Goal: Information Seeking & Learning: Learn about a topic

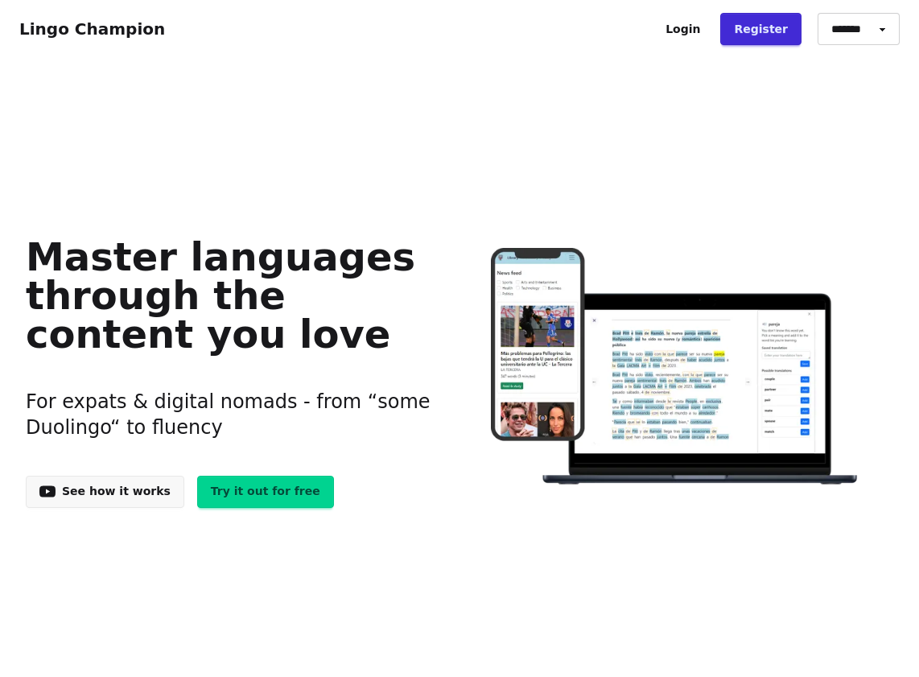
click at [703, 34] on link "Login" at bounding box center [683, 29] width 62 height 32
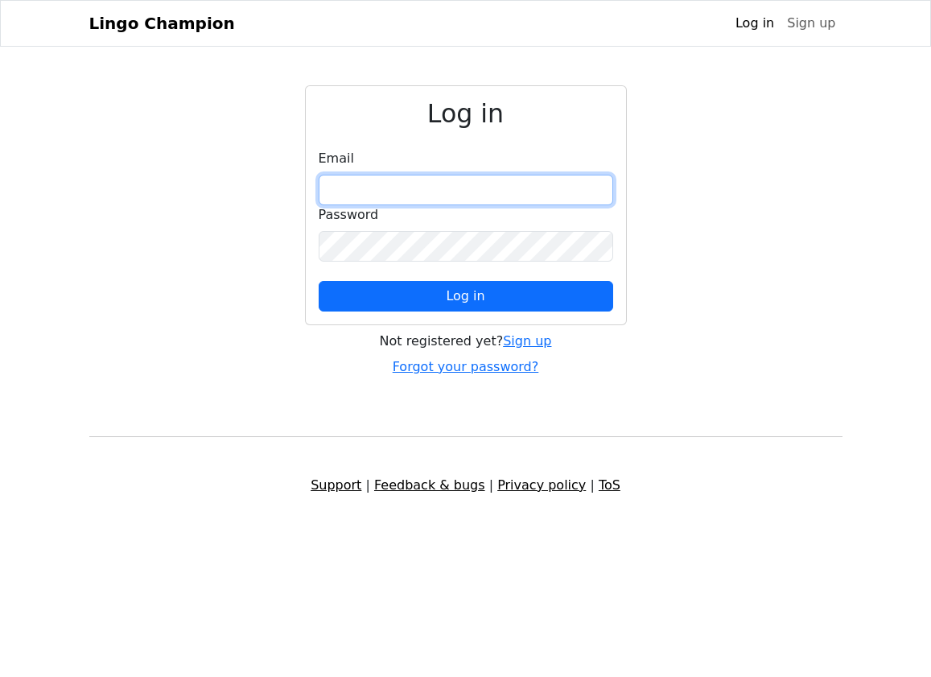
click at [458, 186] on input "email" at bounding box center [466, 190] width 295 height 31
type input "**********"
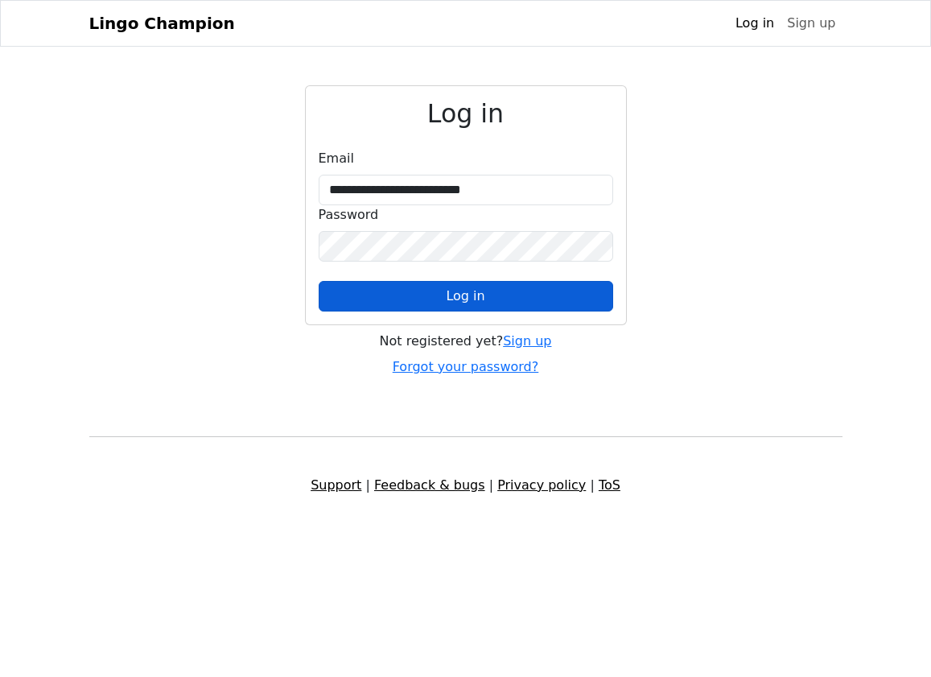
click at [484, 295] on button "Log in" at bounding box center [466, 296] width 295 height 31
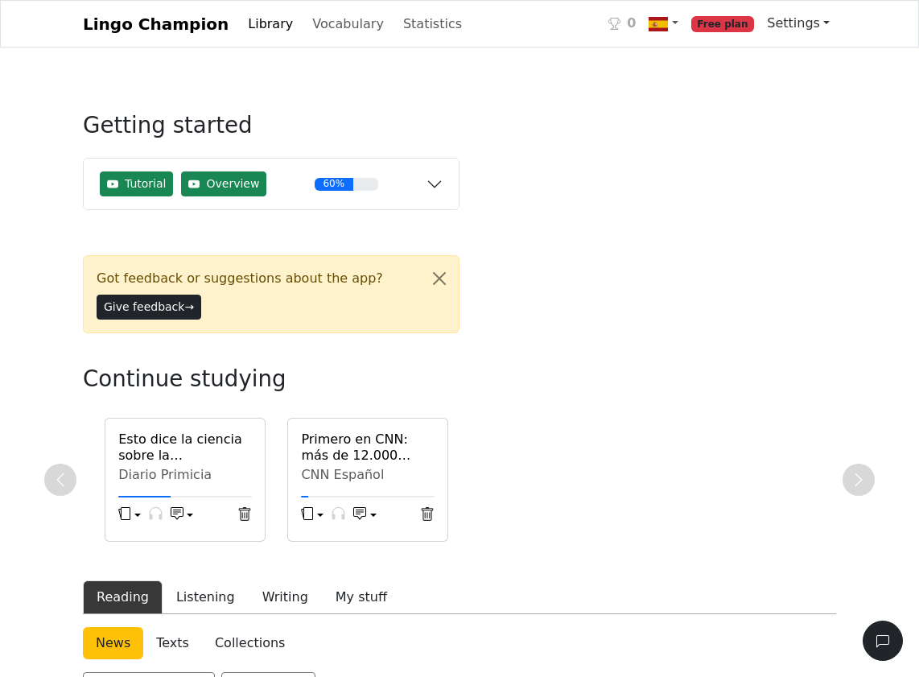
click at [804, 24] on link "Settings" at bounding box center [798, 23] width 76 height 32
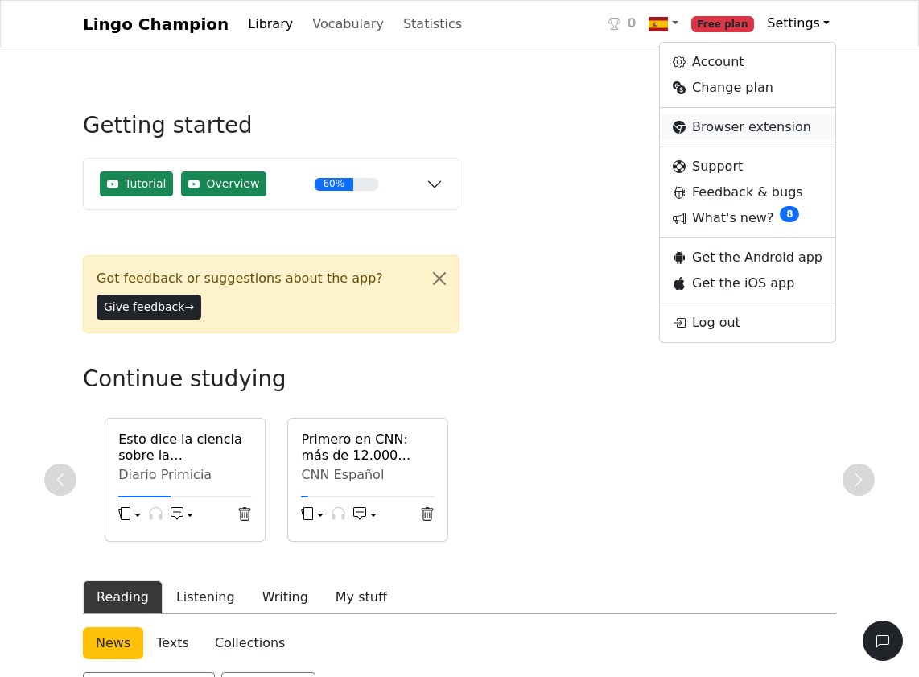
click at [769, 128] on link "Browser extension" at bounding box center [747, 127] width 175 height 26
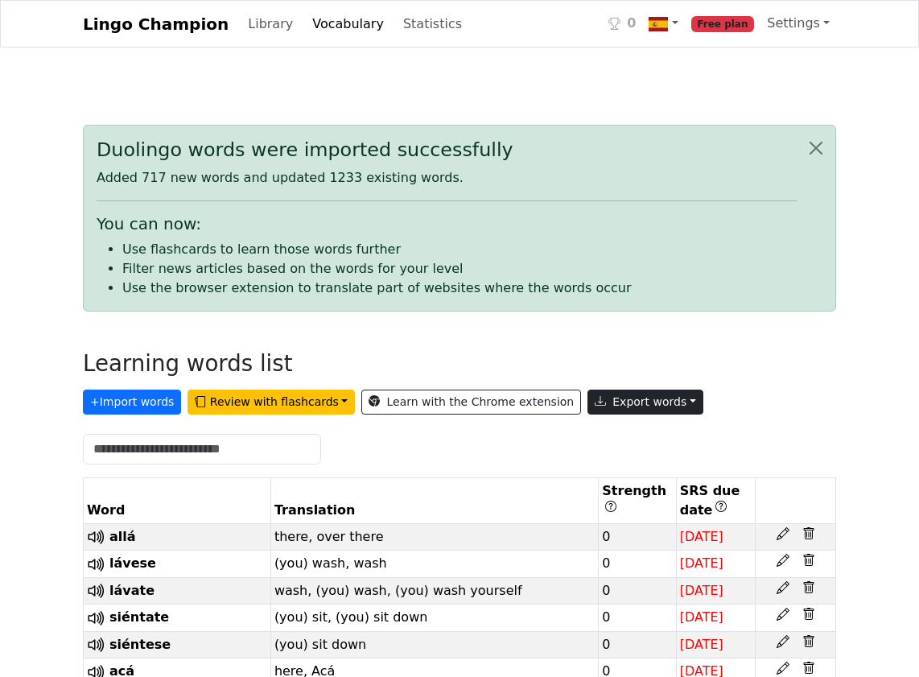
click at [633, 405] on button "Export words" at bounding box center [645, 401] width 116 height 25
click at [637, 437] on link "Copy to clipboard" at bounding box center [682, 436] width 188 height 26
click at [616, 398] on button "Export words" at bounding box center [645, 401] width 116 height 25
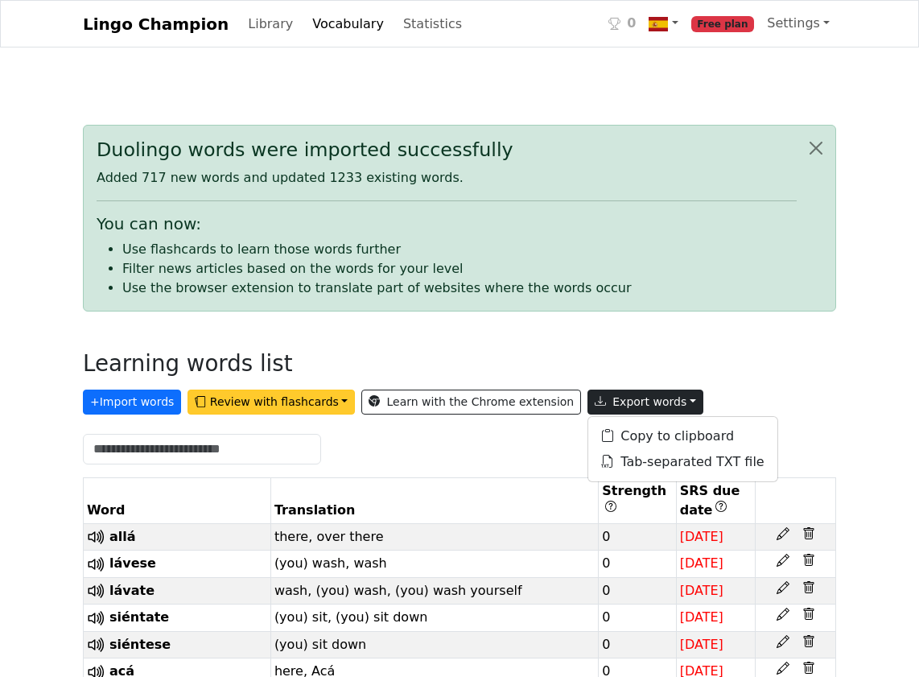
click at [319, 398] on button "Review with flashcards" at bounding box center [270, 401] width 167 height 25
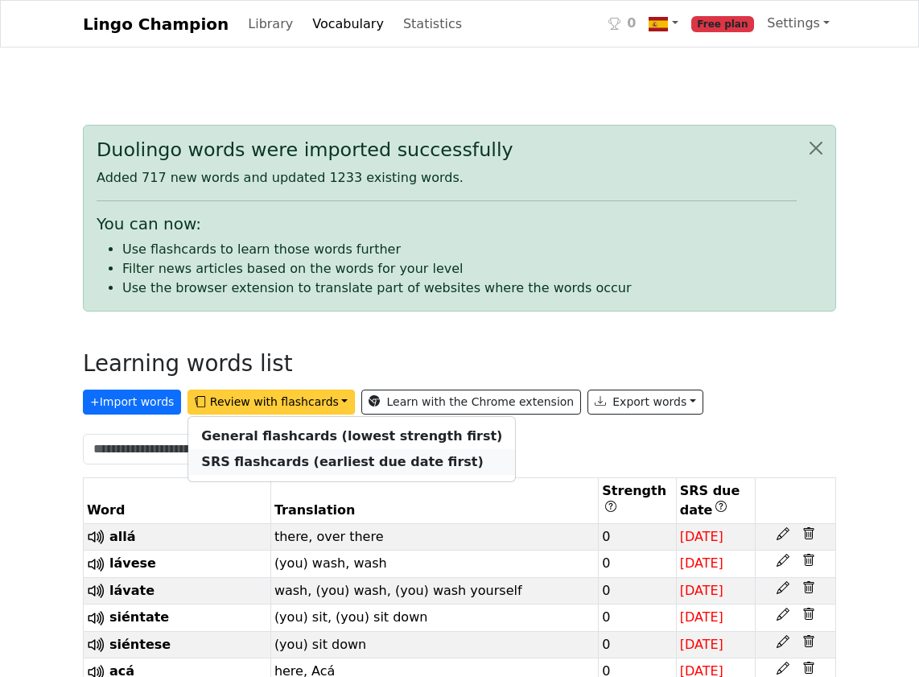
click at [319, 464] on strong "SRS flashcards (earliest due date first)" at bounding box center [342, 461] width 282 height 15
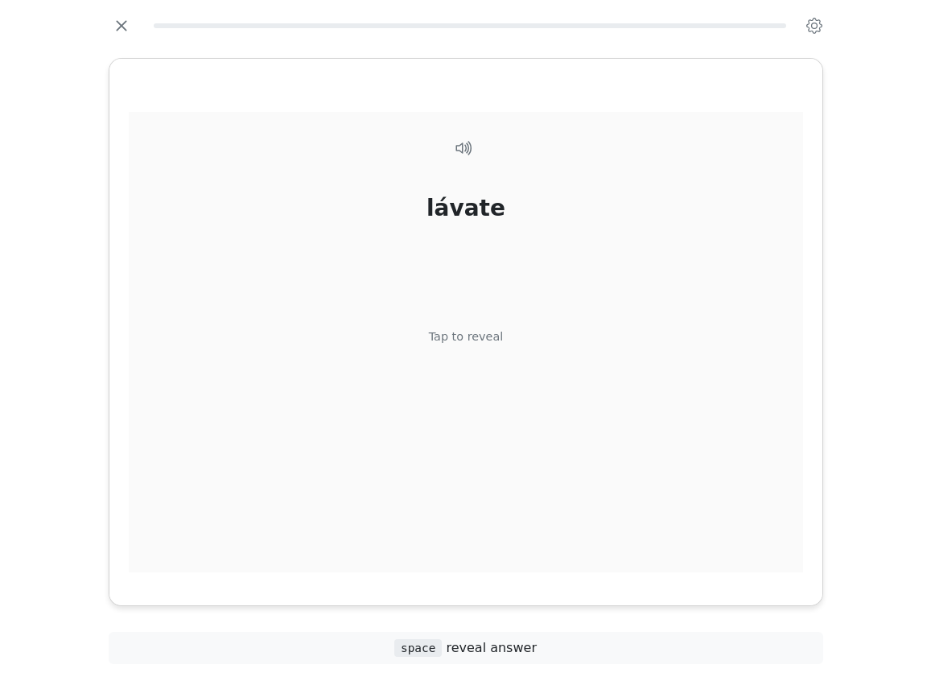
click at [494, 298] on div "lávate Tap to reveal" at bounding box center [466, 349] width 674 height 474
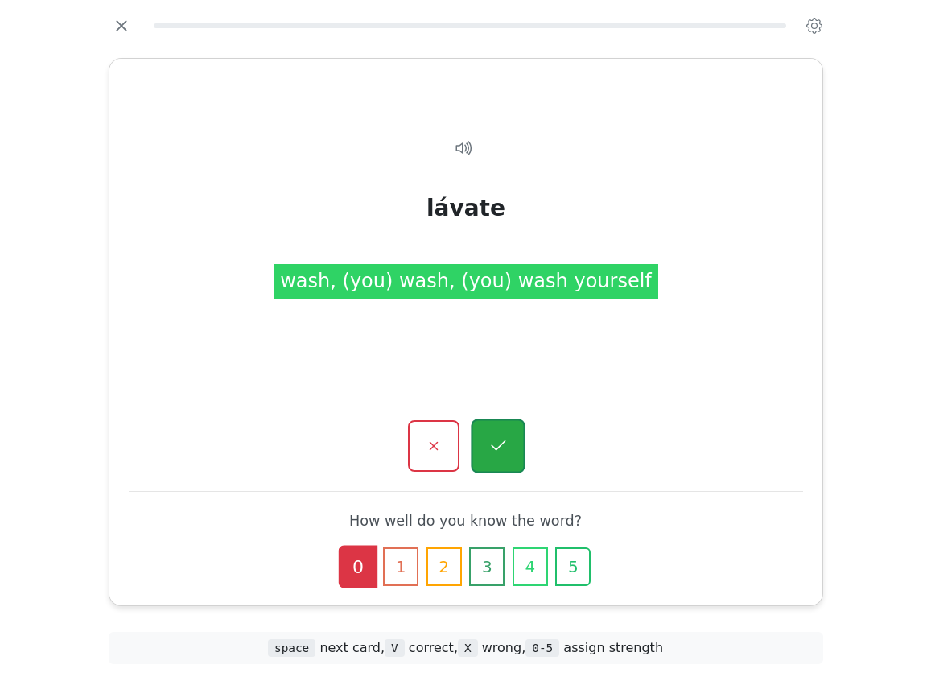
click at [493, 443] on icon "button" at bounding box center [498, 446] width 20 height 20
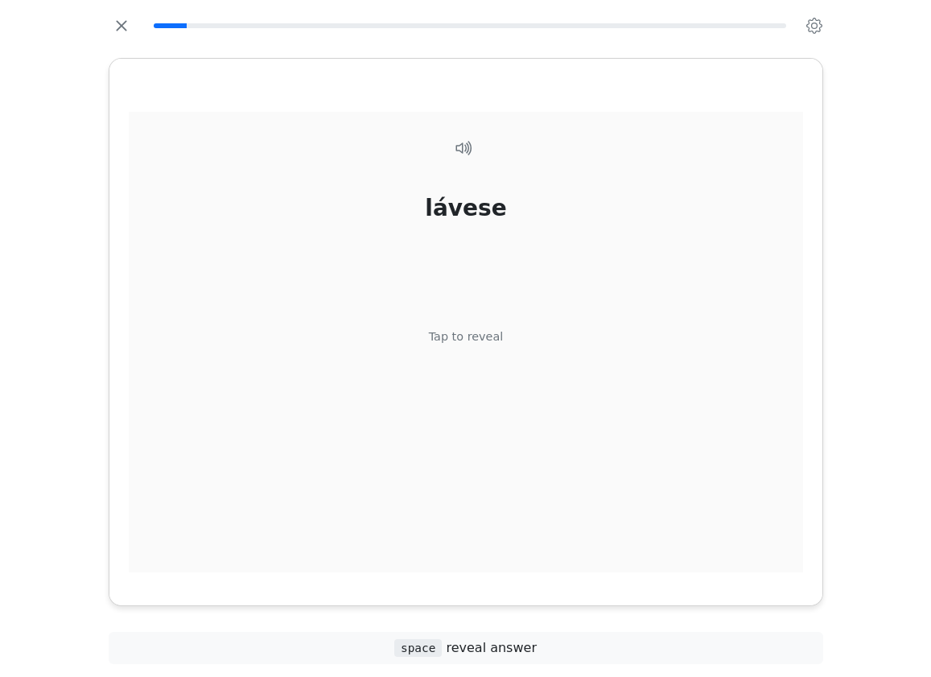
click at [485, 331] on div "Tap to reveal" at bounding box center [465, 337] width 75 height 18
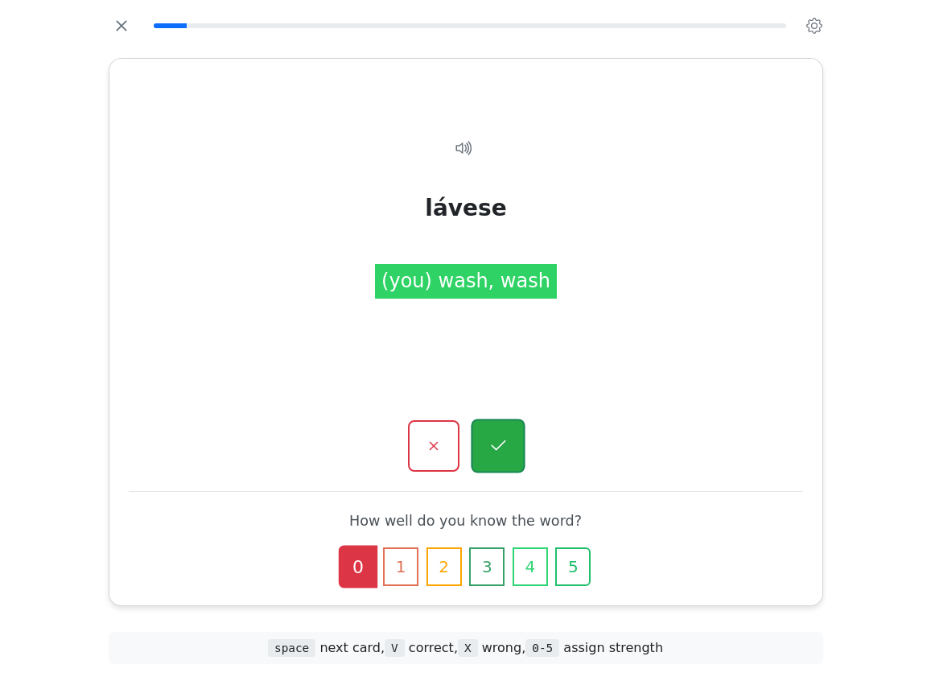
click at [498, 442] on icon "button" at bounding box center [498, 446] width 20 height 20
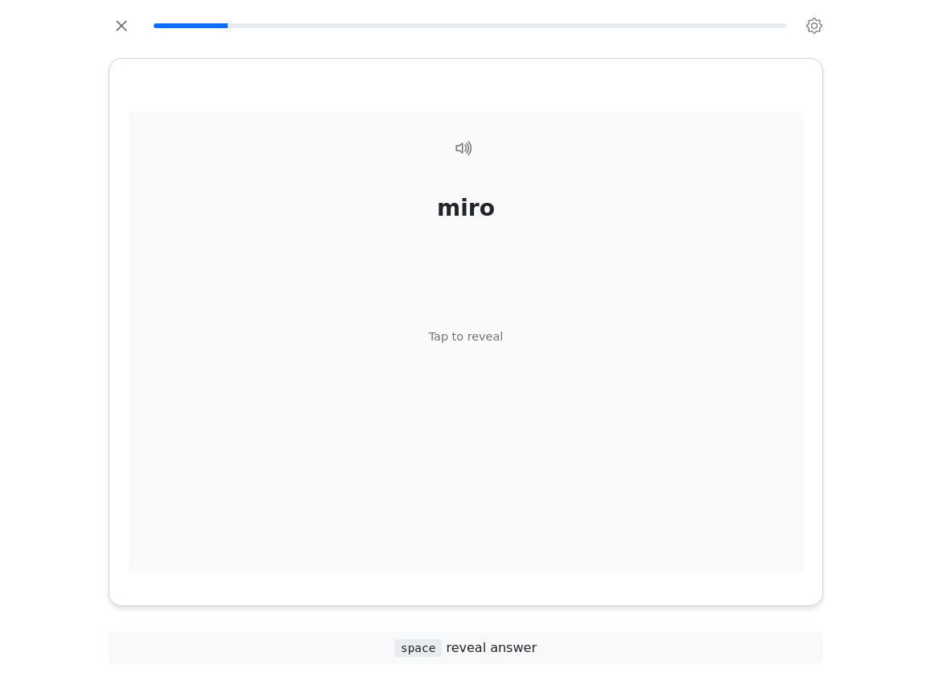
click at [476, 334] on div "Tap to reveal" at bounding box center [465, 337] width 75 height 18
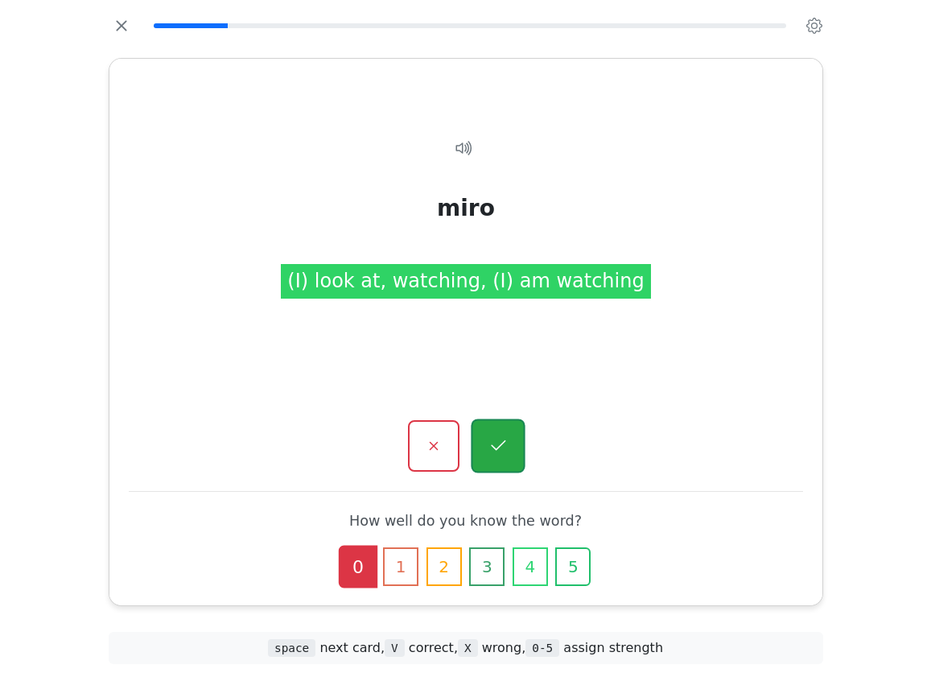
click at [496, 434] on button "button" at bounding box center [498, 446] width 54 height 54
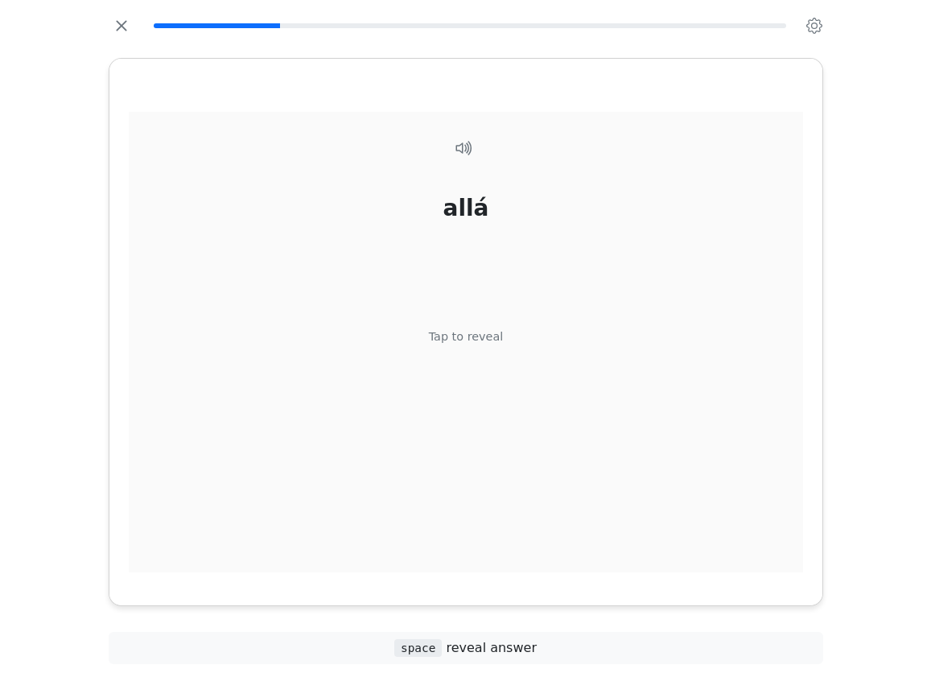
click at [471, 336] on div "Tap to reveal" at bounding box center [465, 337] width 75 height 18
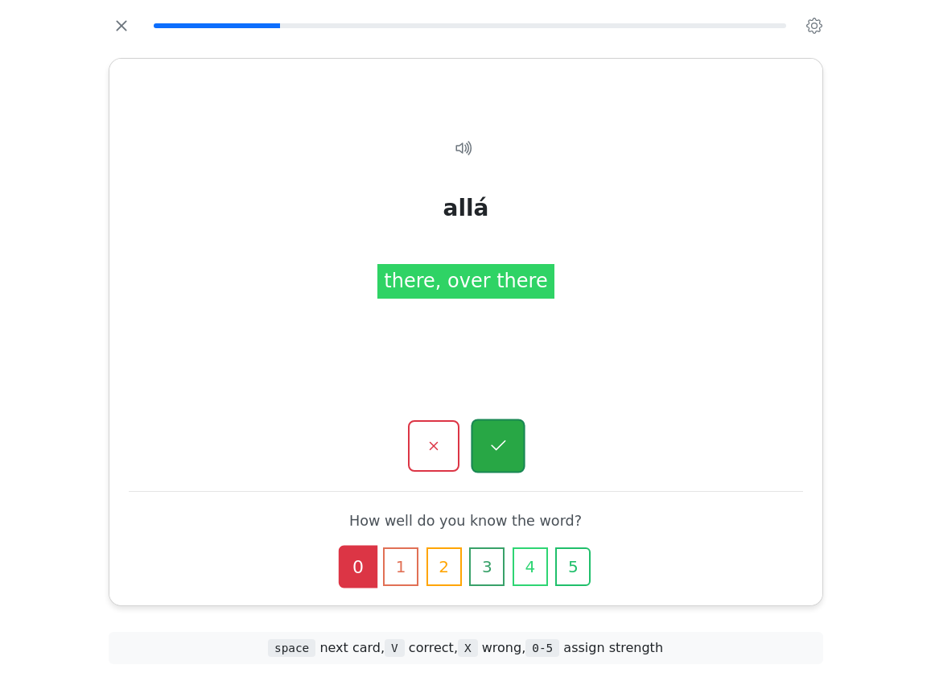
click at [505, 436] on icon "button" at bounding box center [498, 446] width 20 height 20
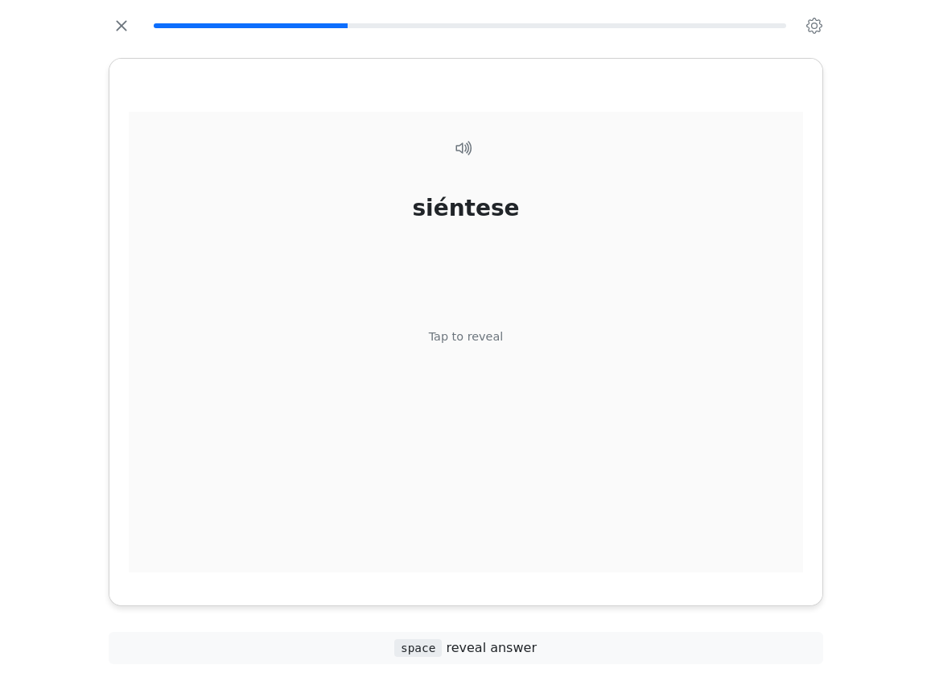
click at [466, 335] on div "Tap to reveal" at bounding box center [465, 337] width 75 height 18
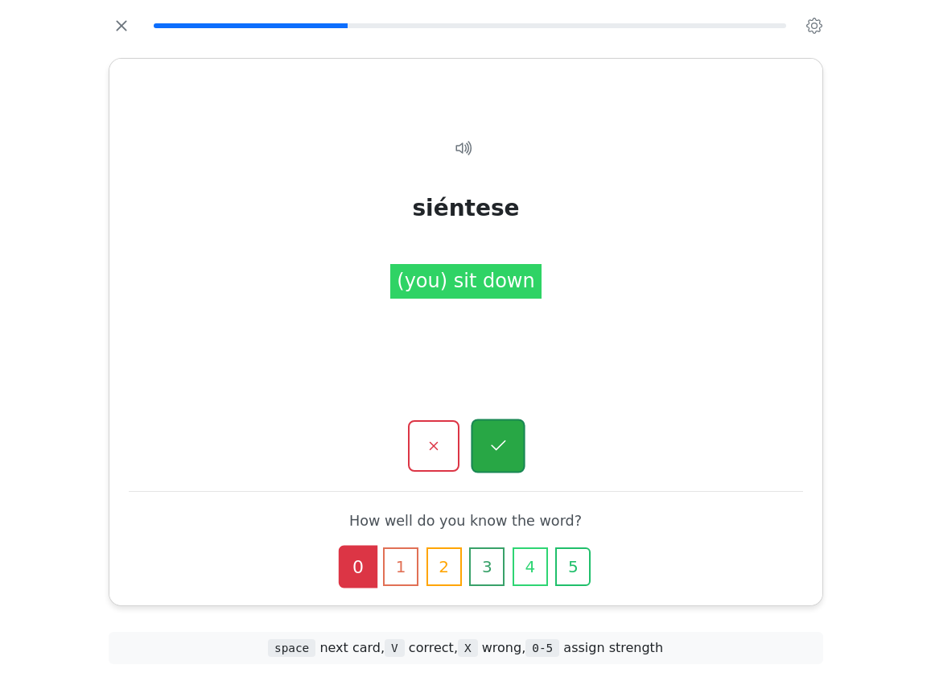
click at [505, 439] on icon "button" at bounding box center [498, 446] width 20 height 20
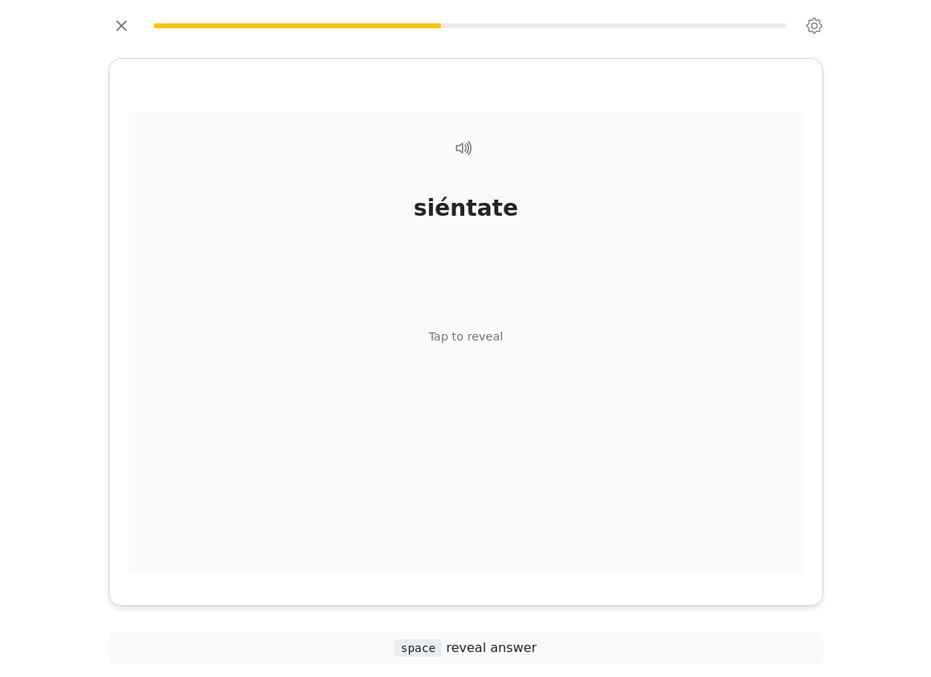
click at [463, 322] on div "siéntate Tap to reveal" at bounding box center [466, 349] width 674 height 474
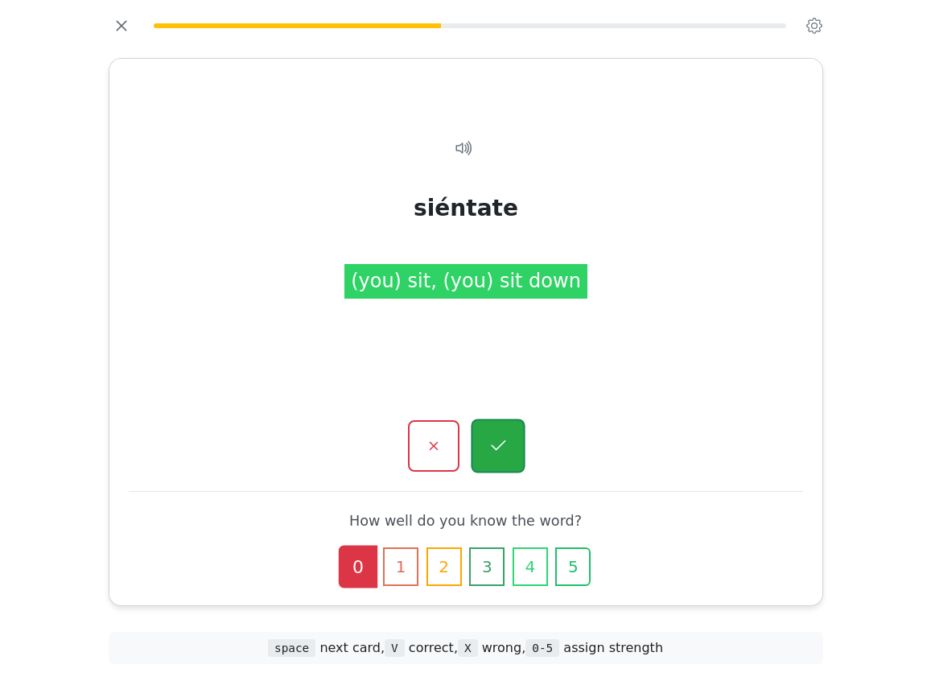
click at [509, 443] on button "button" at bounding box center [498, 446] width 54 height 54
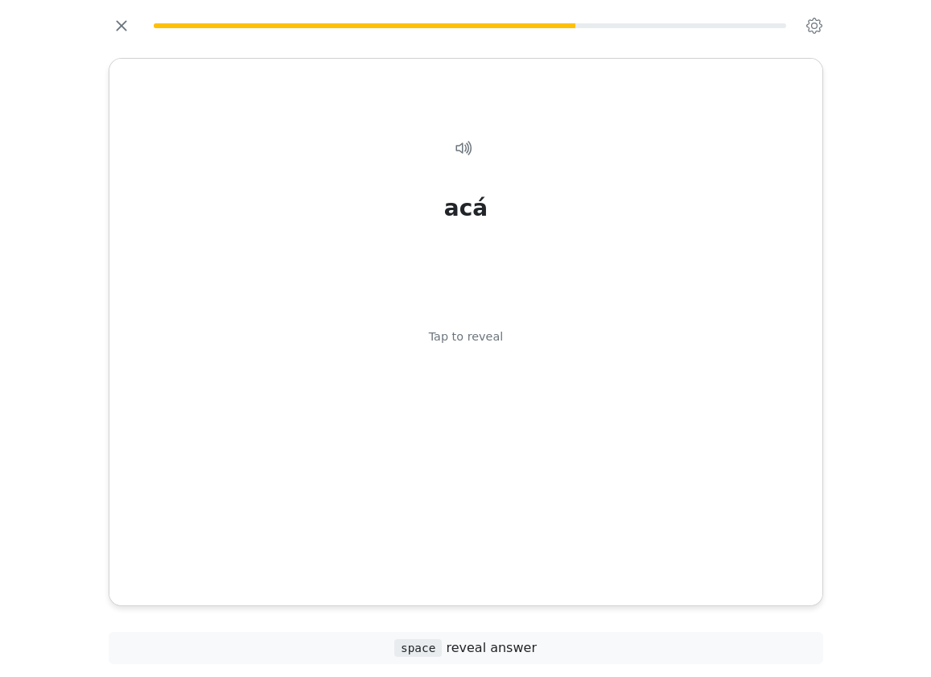
click at [489, 335] on div "Tap to reveal" at bounding box center [465, 337] width 75 height 18
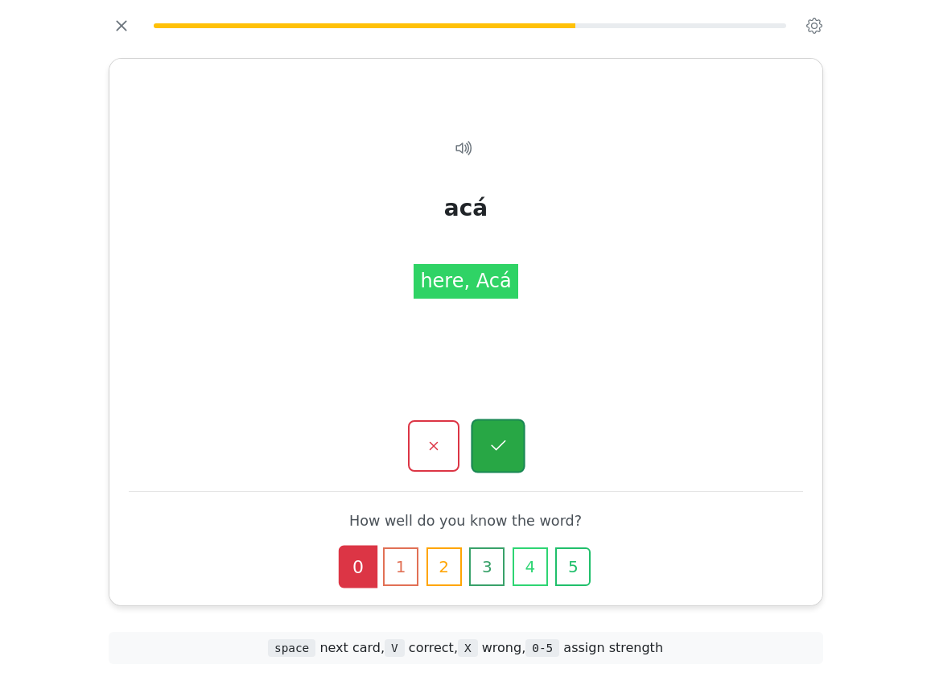
click at [495, 440] on icon "button" at bounding box center [498, 446] width 20 height 20
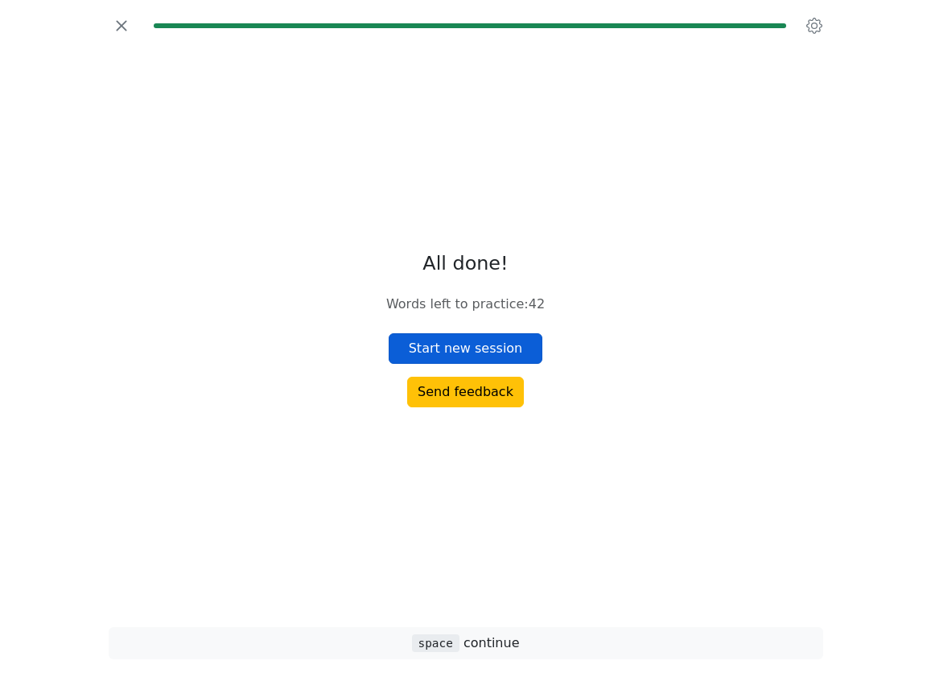
click at [488, 351] on button "Start new session" at bounding box center [466, 348] width 155 height 31
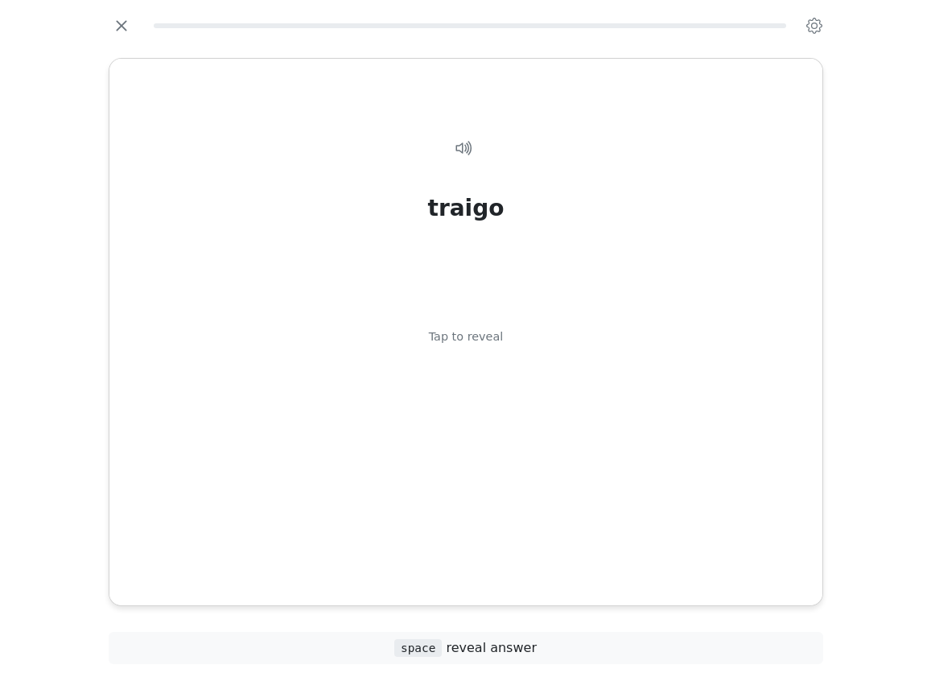
drag, startPoint x: 463, startPoint y: 334, endPoint x: 547, endPoint y: 306, distance: 89.1
click at [463, 333] on div "Tap to reveal" at bounding box center [465, 337] width 75 height 18
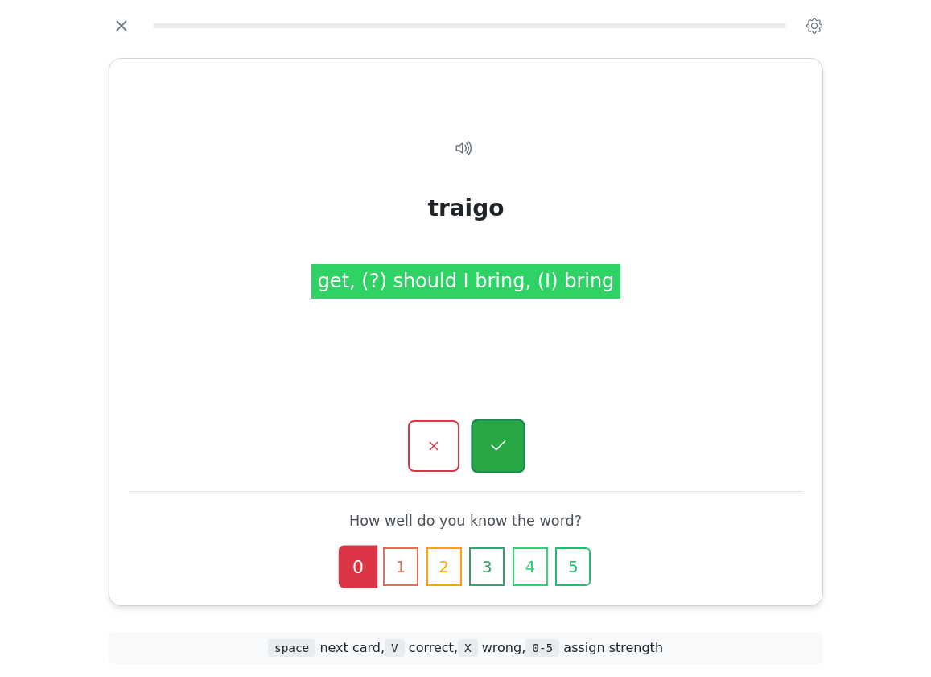
click at [489, 447] on icon "button" at bounding box center [498, 446] width 20 height 20
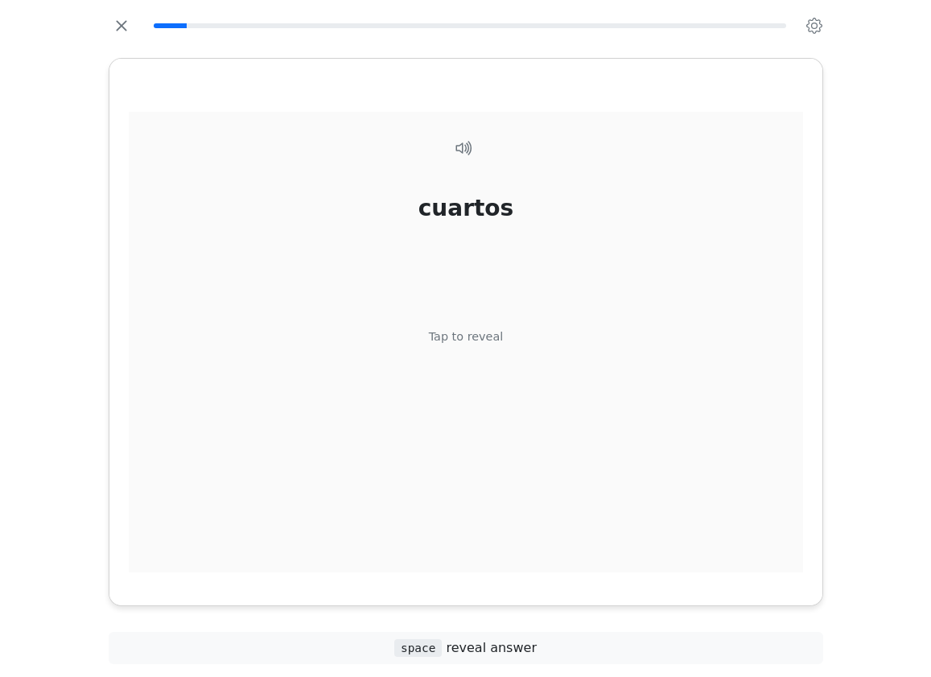
click at [472, 339] on div "Tap to reveal" at bounding box center [465, 337] width 75 height 18
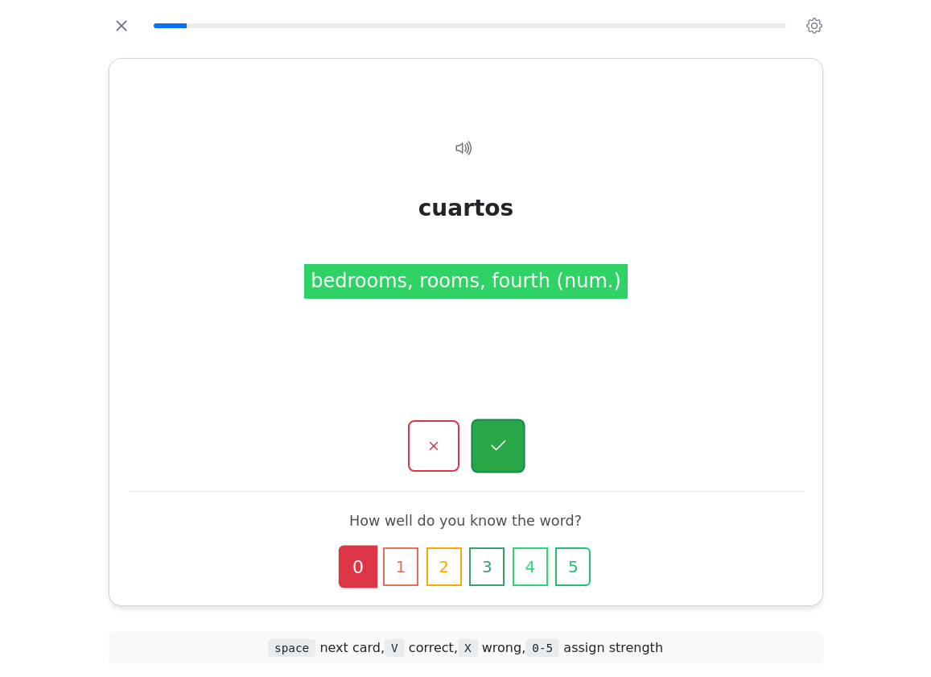
click at [501, 445] on icon "button" at bounding box center [498, 446] width 20 height 20
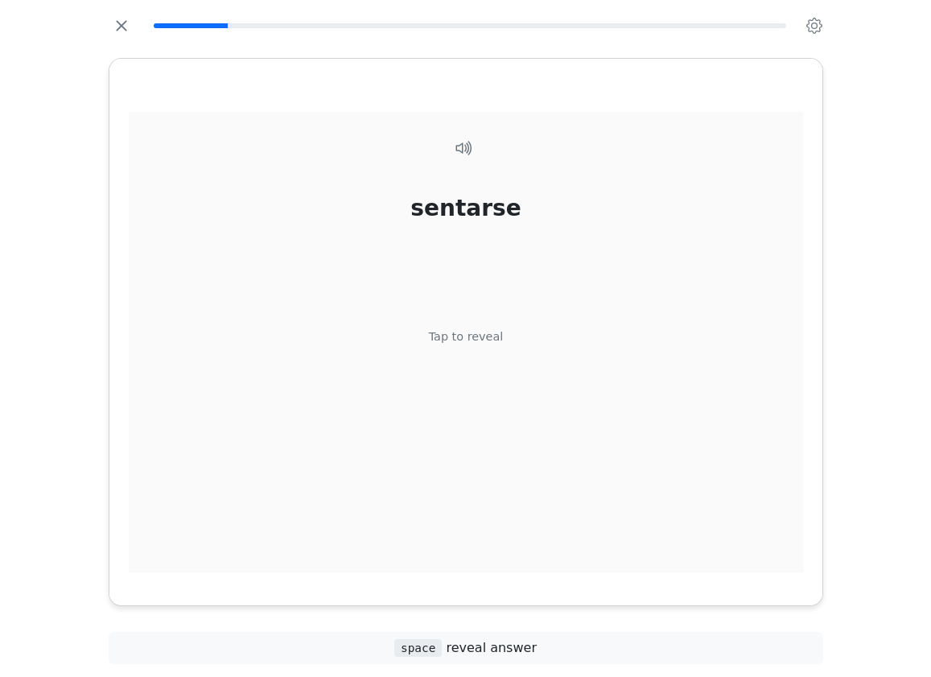
click at [494, 335] on div "Tap to reveal" at bounding box center [465, 337] width 75 height 18
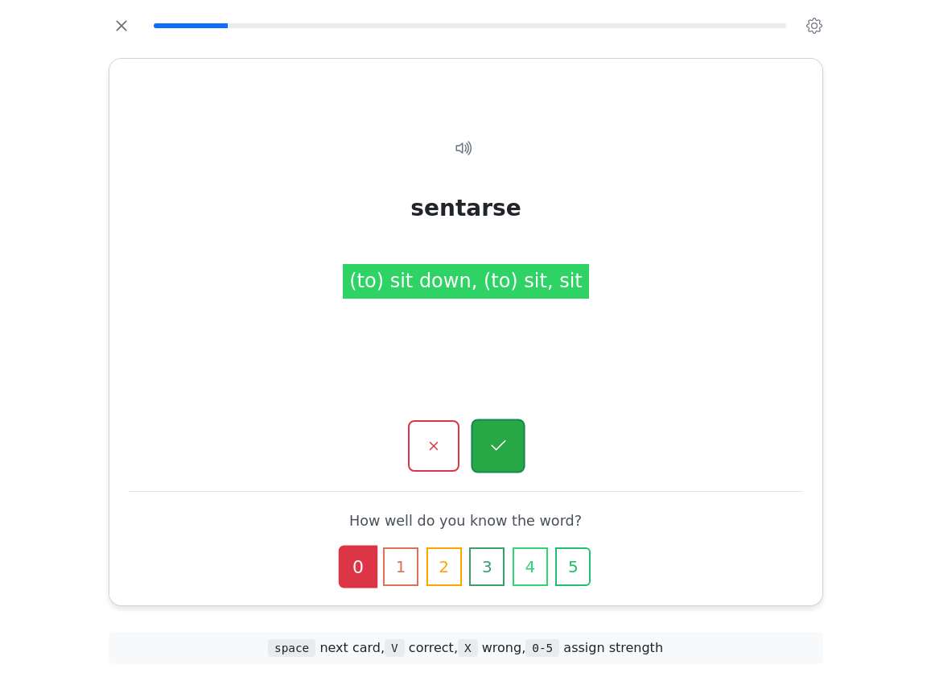
click at [510, 442] on button "button" at bounding box center [498, 446] width 54 height 54
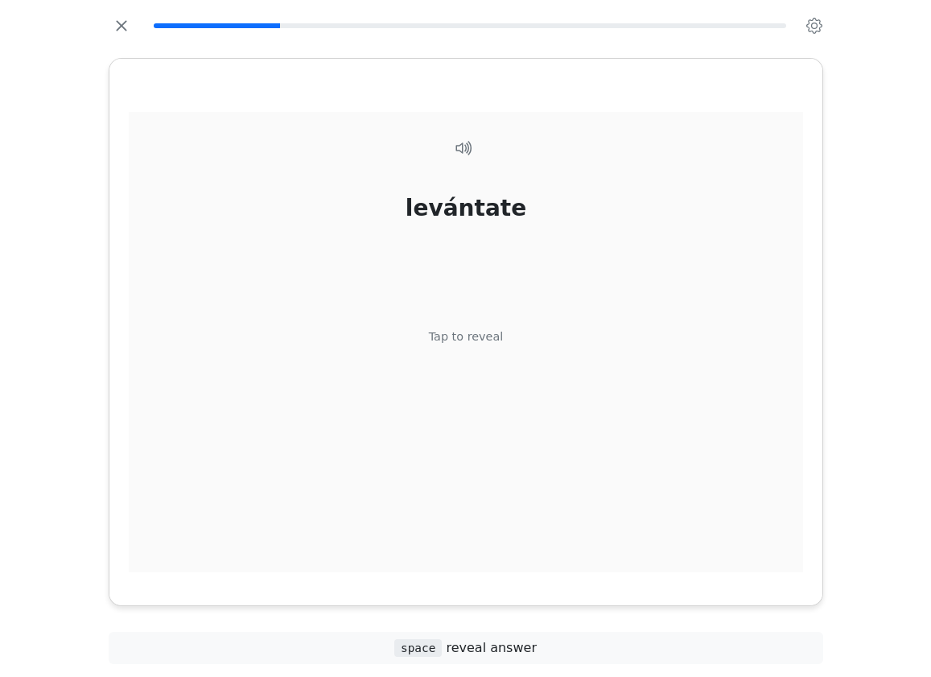
click at [480, 333] on div "Tap to reveal" at bounding box center [465, 337] width 75 height 18
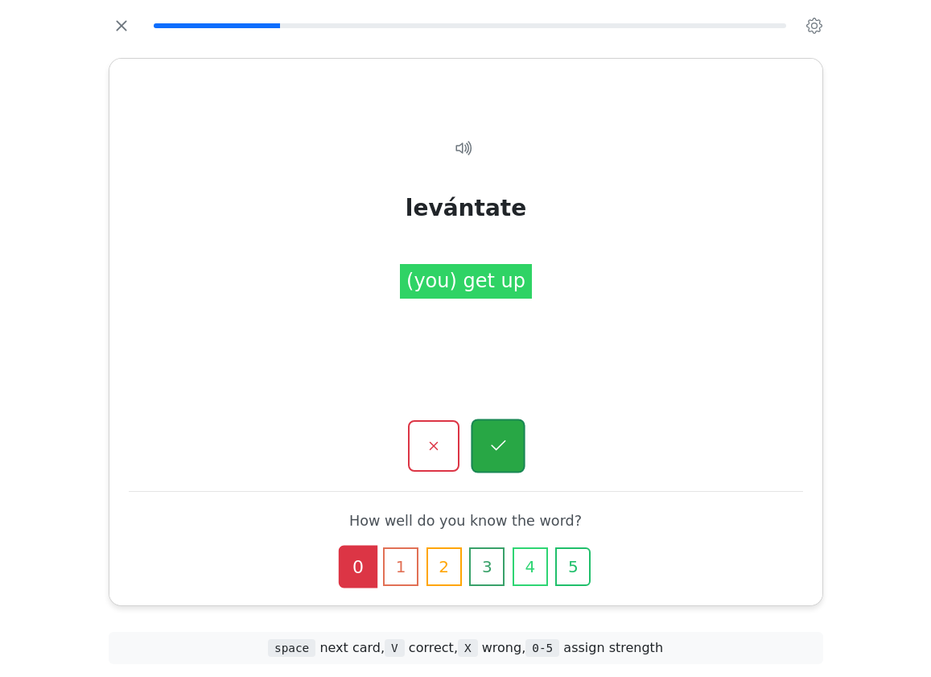
click at [505, 438] on icon "button" at bounding box center [498, 446] width 20 height 20
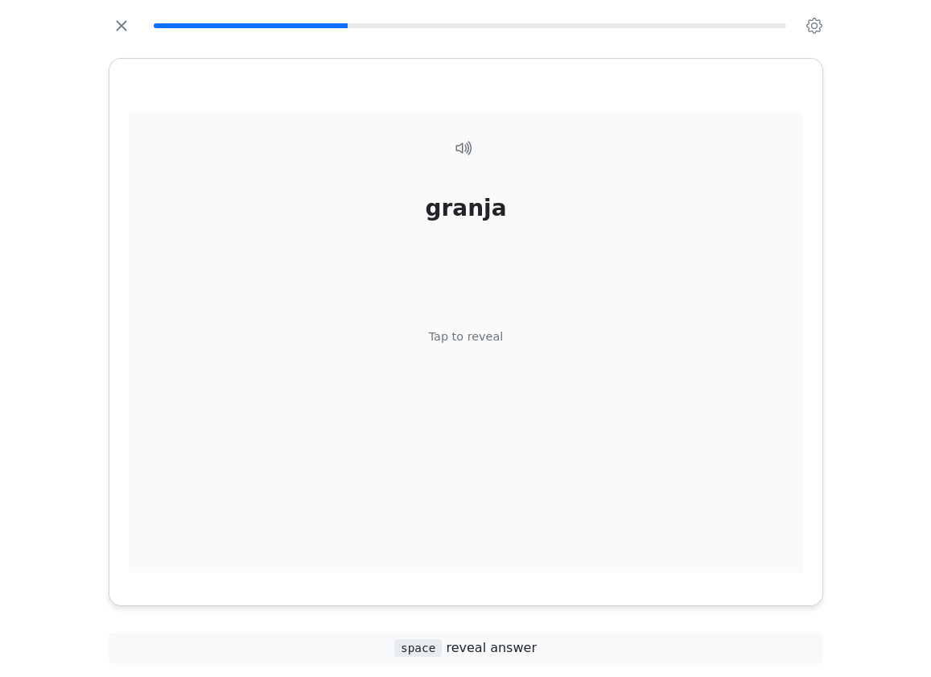
click at [484, 328] on div "Tap to reveal" at bounding box center [465, 337] width 75 height 18
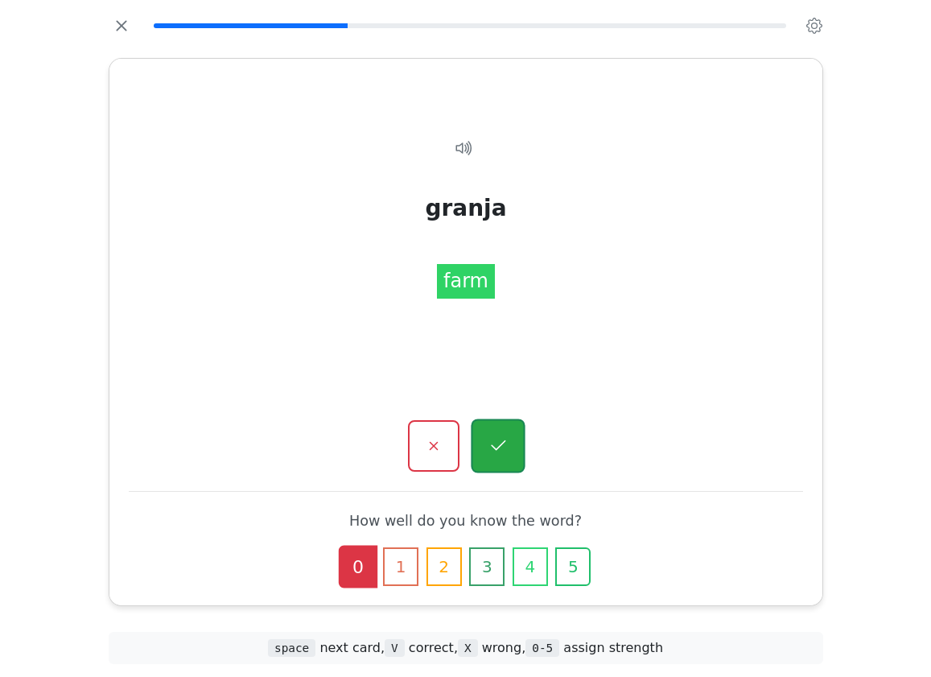
click at [492, 453] on icon "button" at bounding box center [498, 446] width 20 height 20
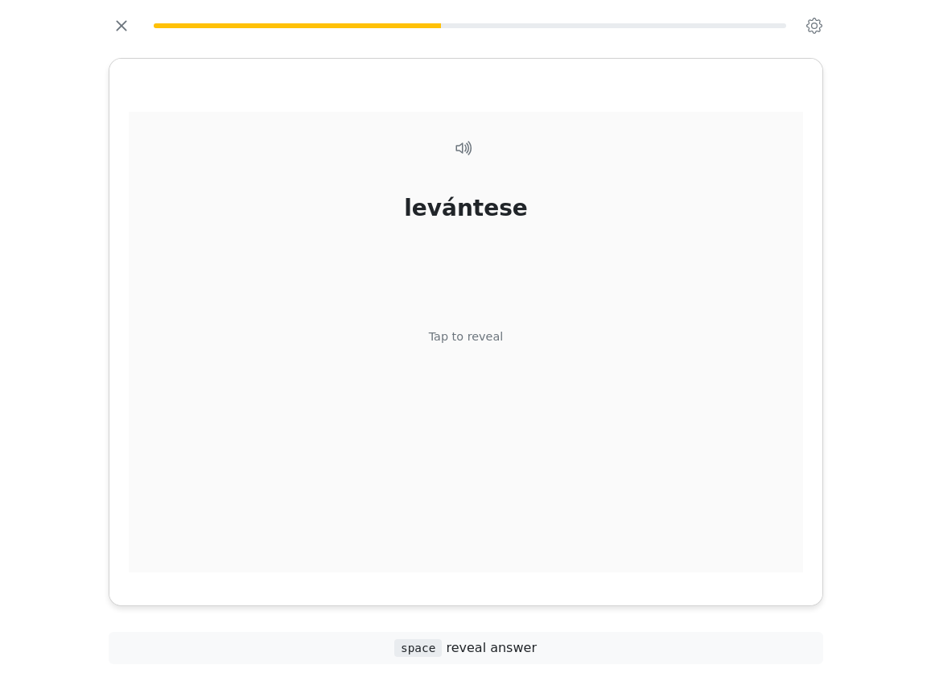
click at [438, 328] on div "levántese Tap to reveal" at bounding box center [466, 349] width 674 height 474
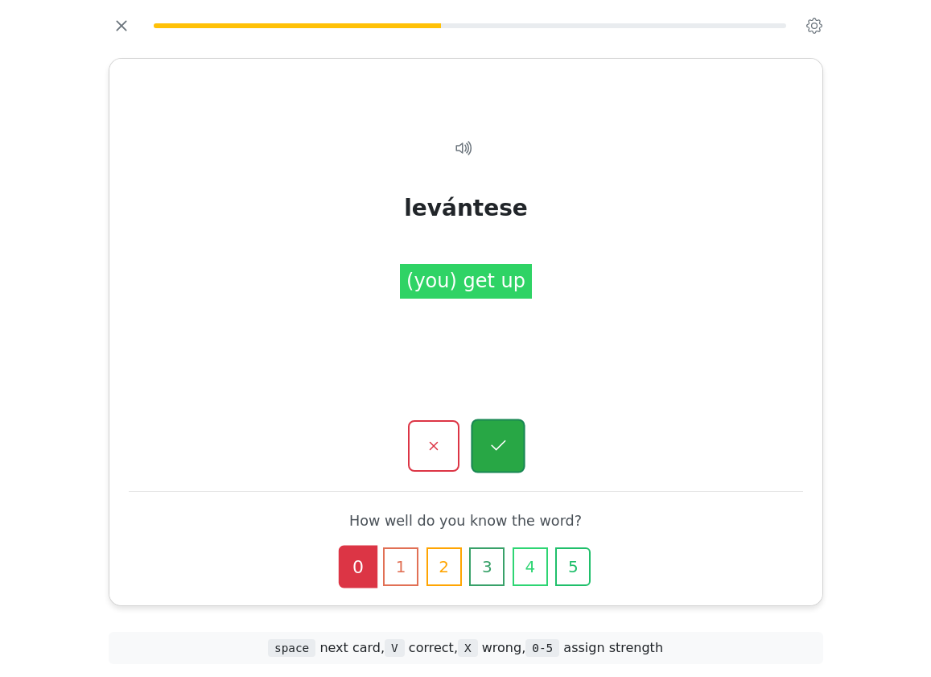
click at [499, 431] on button "button" at bounding box center [498, 446] width 54 height 54
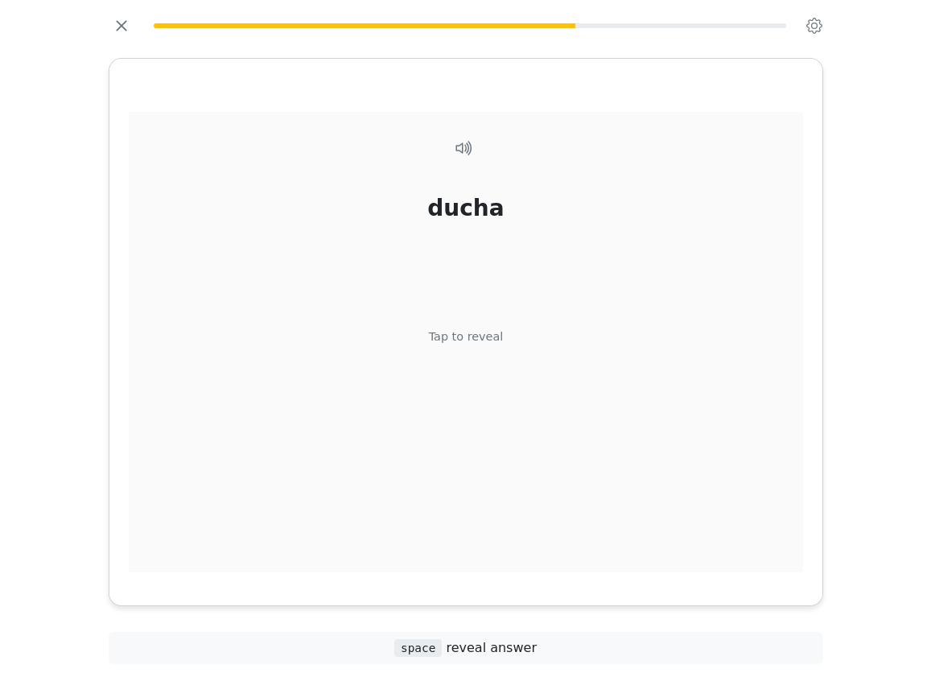
click at [454, 336] on div "Tap to reveal" at bounding box center [465, 337] width 75 height 18
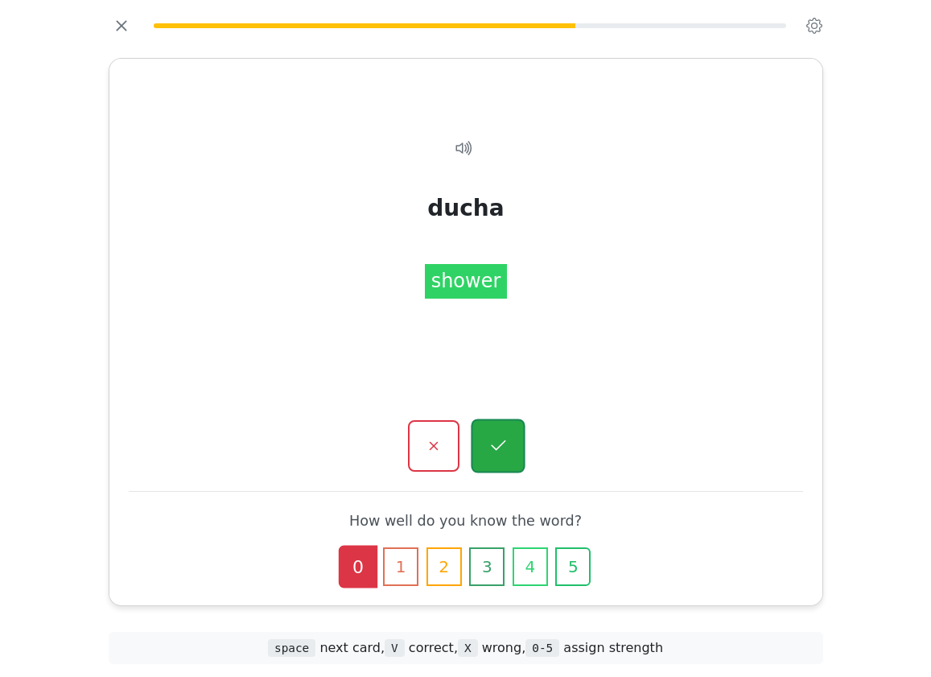
click at [515, 435] on button "button" at bounding box center [498, 446] width 54 height 54
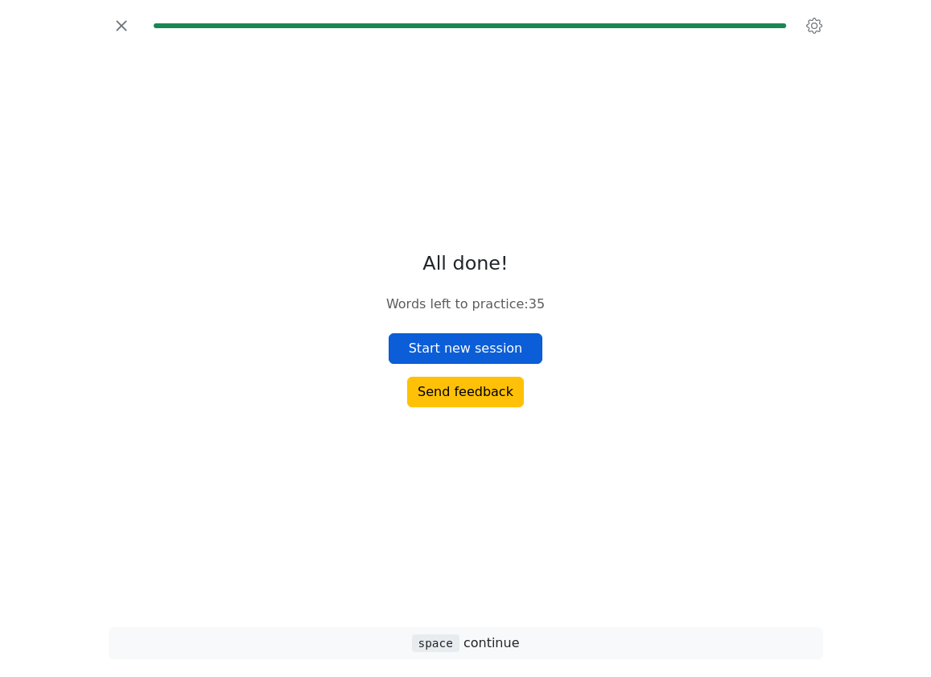
click at [509, 348] on button "Start new session" at bounding box center [466, 348] width 155 height 31
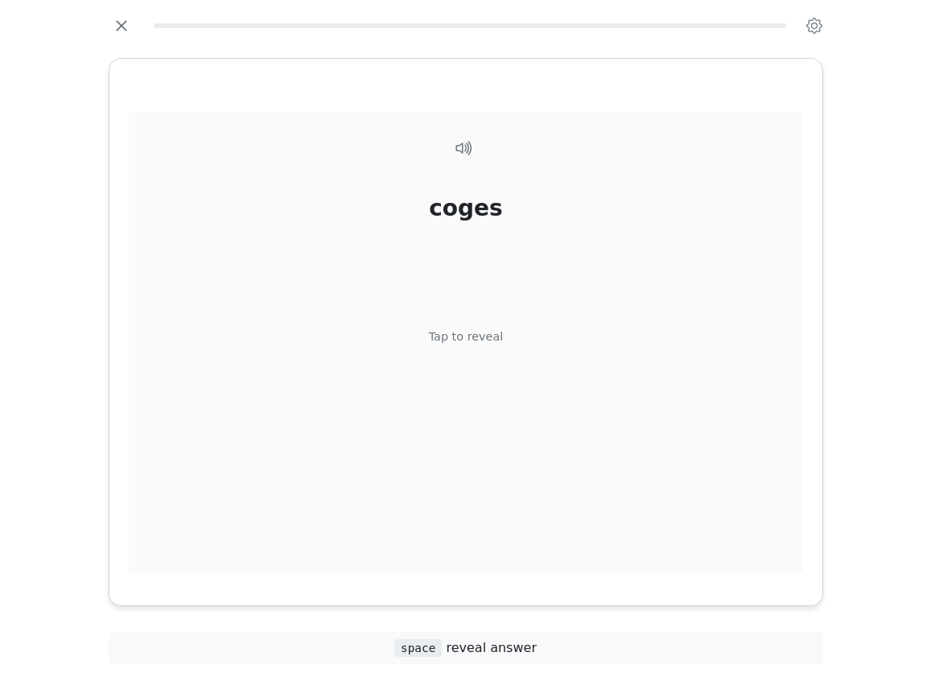
click at [483, 336] on div "Tap to reveal" at bounding box center [465, 337] width 75 height 18
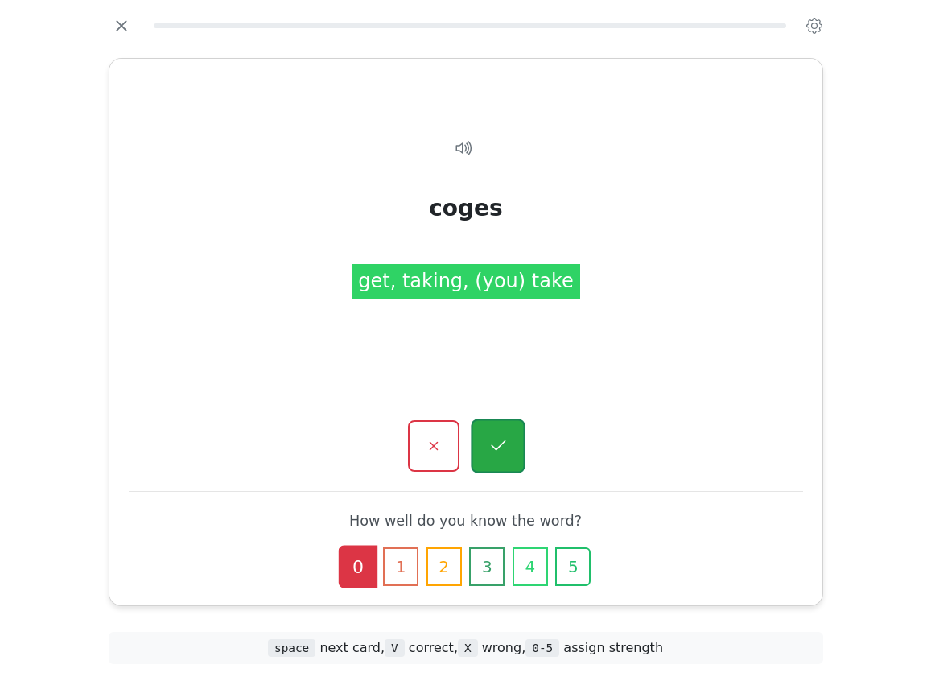
click at [504, 454] on icon "button" at bounding box center [498, 446] width 20 height 20
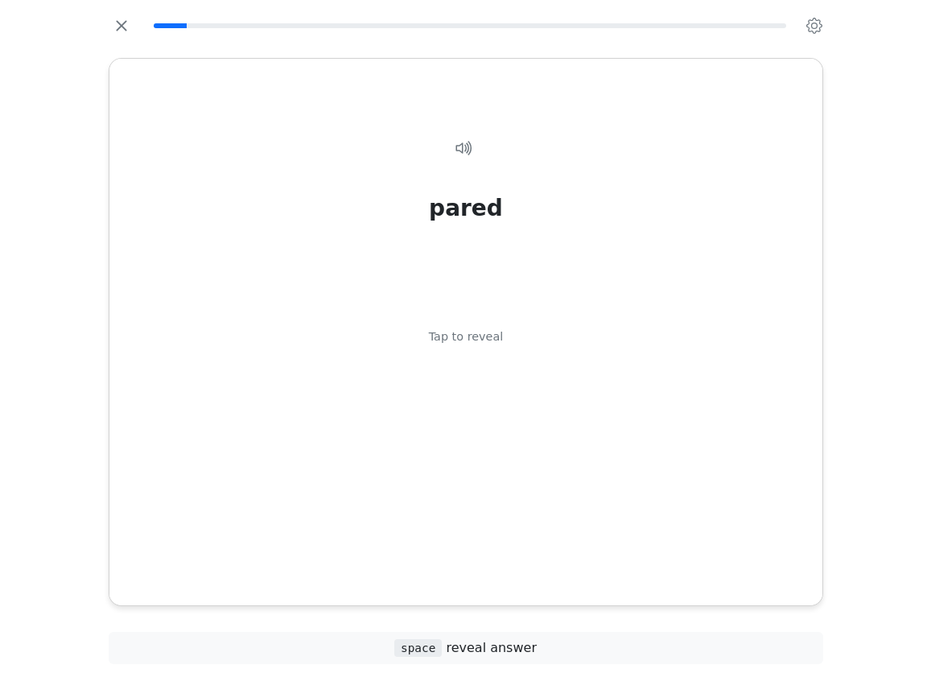
click at [481, 328] on div "Tap to reveal" at bounding box center [465, 337] width 75 height 18
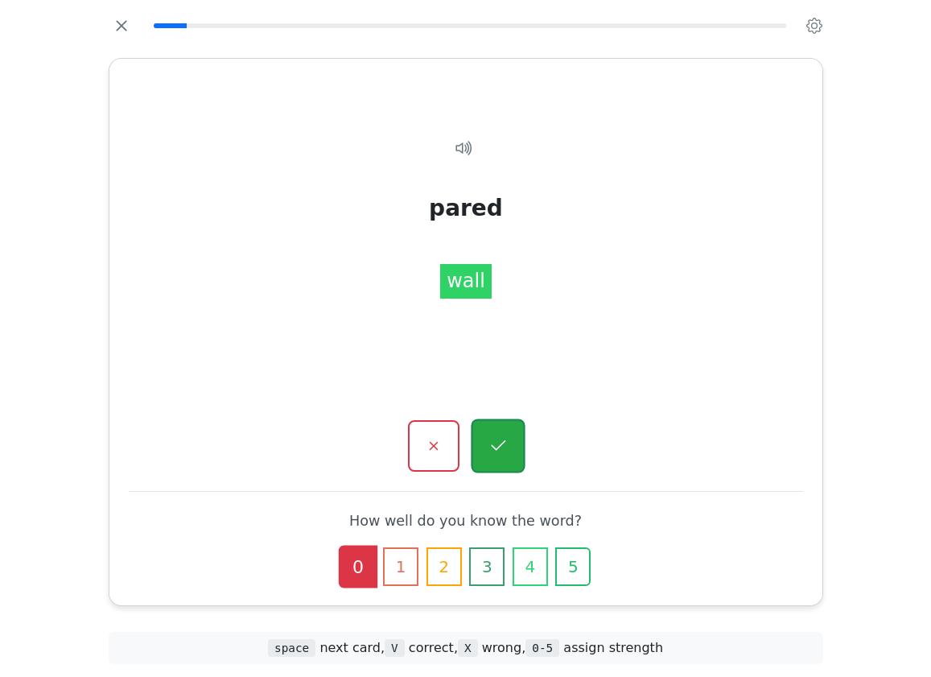
click at [510, 439] on button "button" at bounding box center [498, 446] width 54 height 54
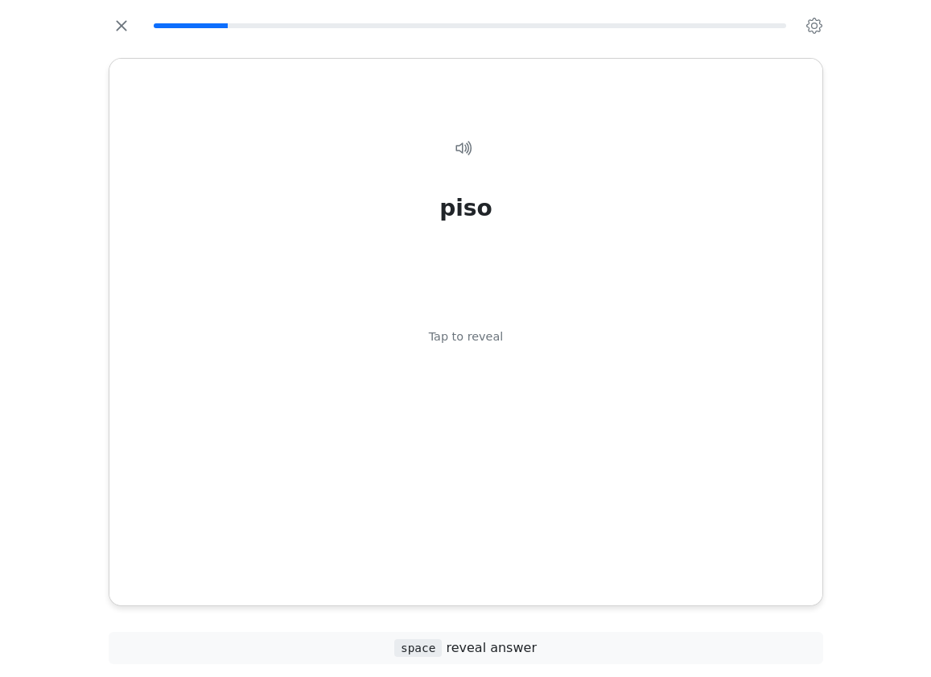
click at [464, 329] on div "Tap to reveal" at bounding box center [465, 337] width 75 height 18
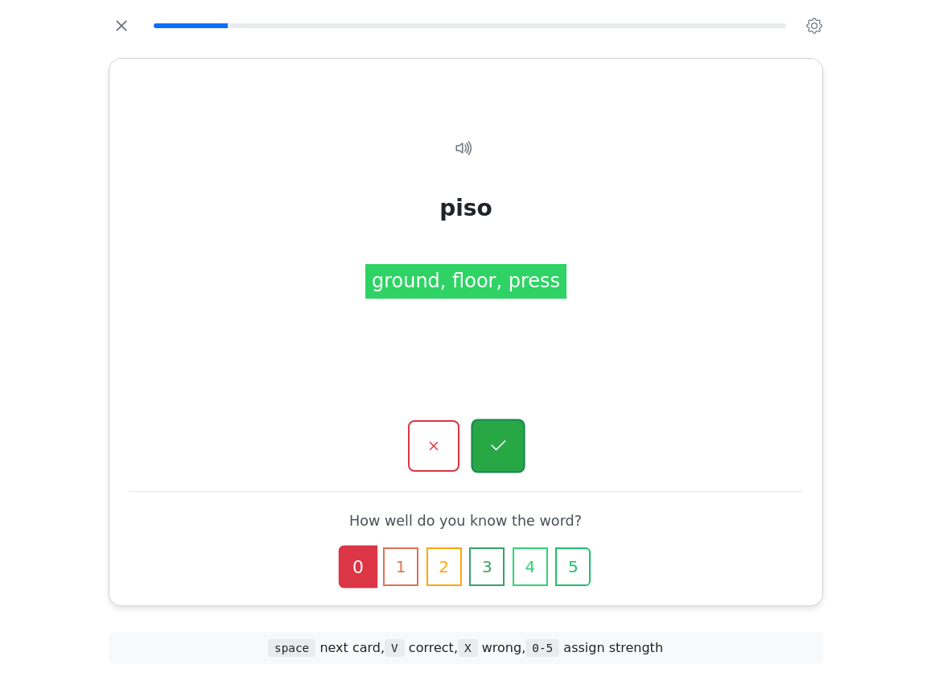
click at [499, 441] on icon "button" at bounding box center [498, 446] width 20 height 20
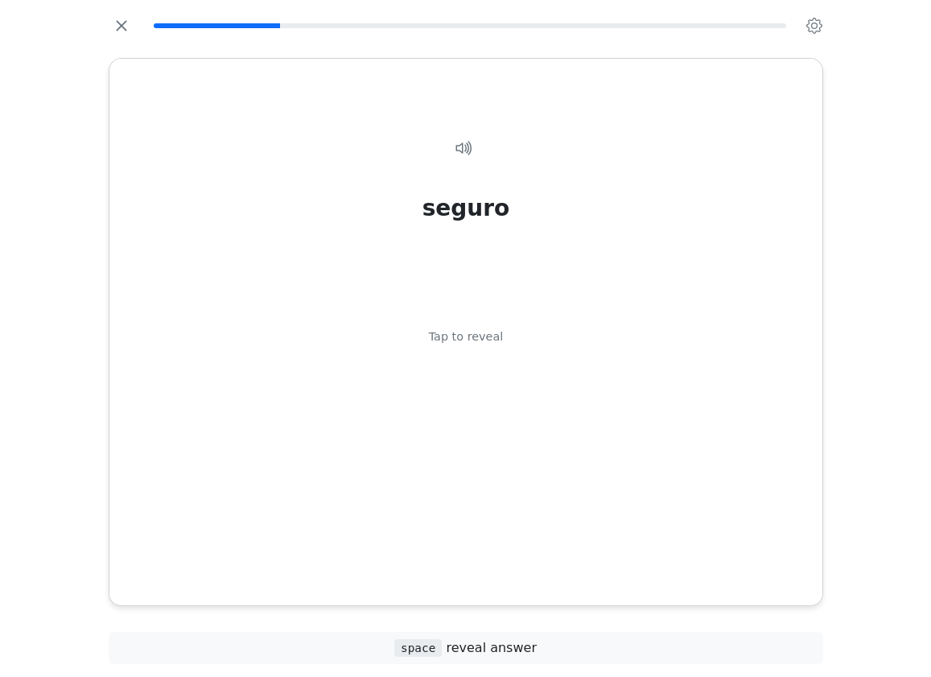
click at [497, 339] on div "Tap to reveal" at bounding box center [465, 337] width 75 height 18
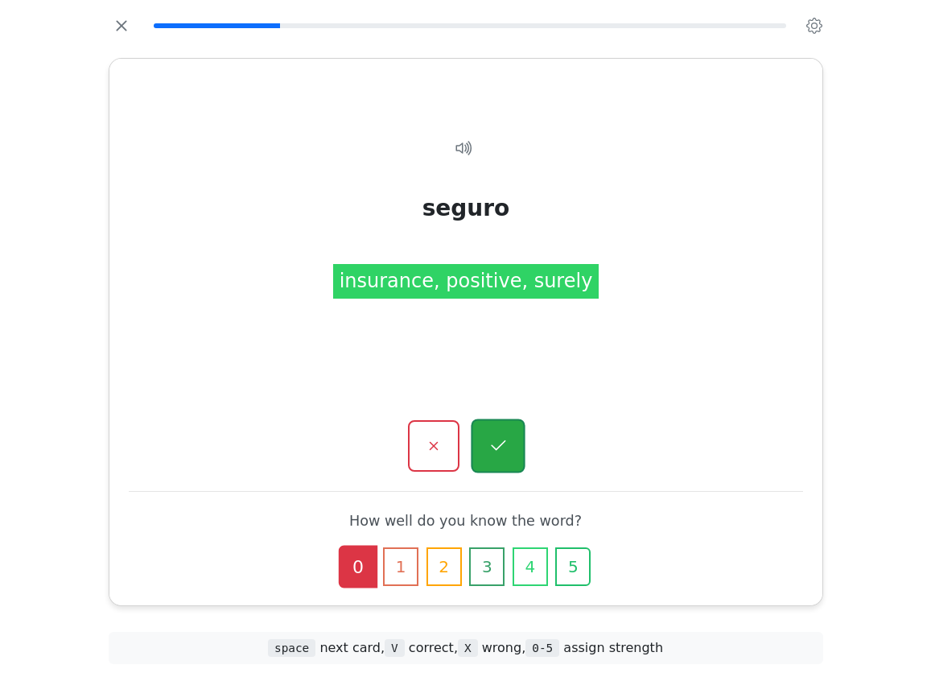
click at [517, 423] on button "button" at bounding box center [498, 446] width 54 height 54
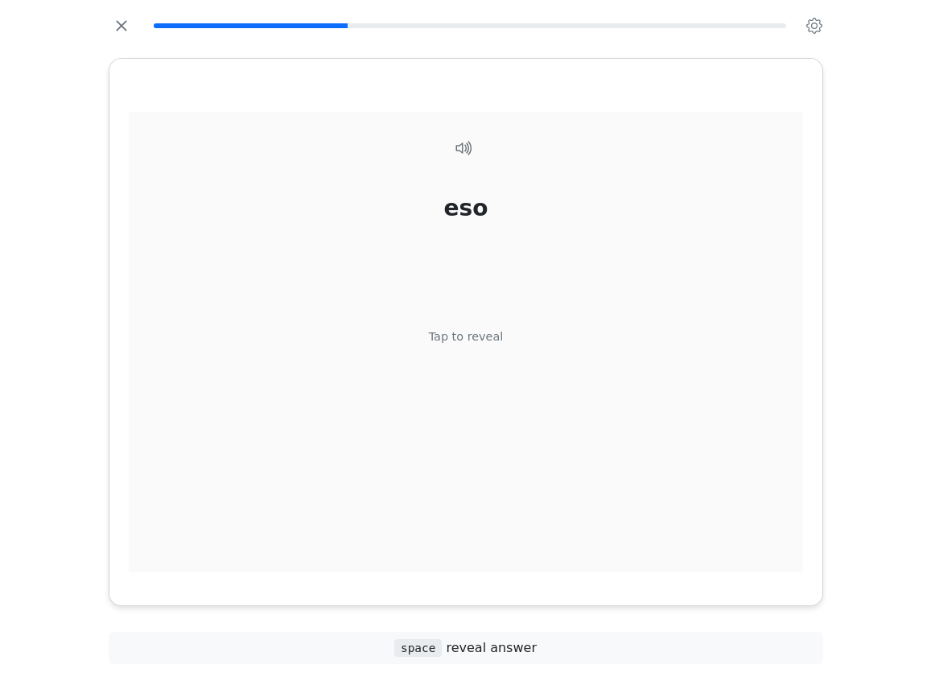
click at [496, 340] on div "Tap to reveal" at bounding box center [465, 337] width 75 height 18
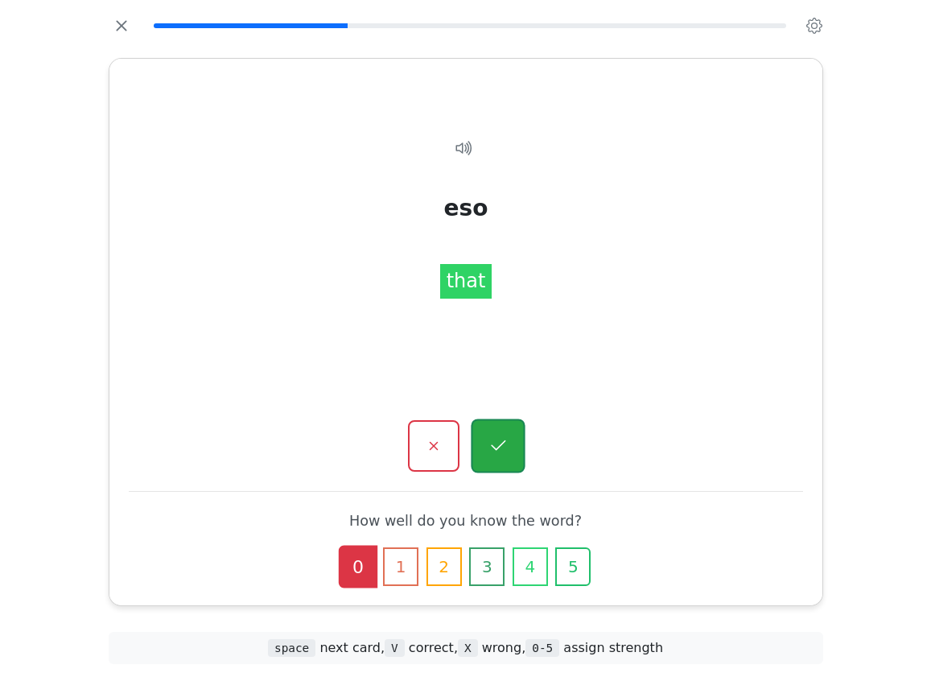
click at [505, 433] on button "button" at bounding box center [498, 446] width 54 height 54
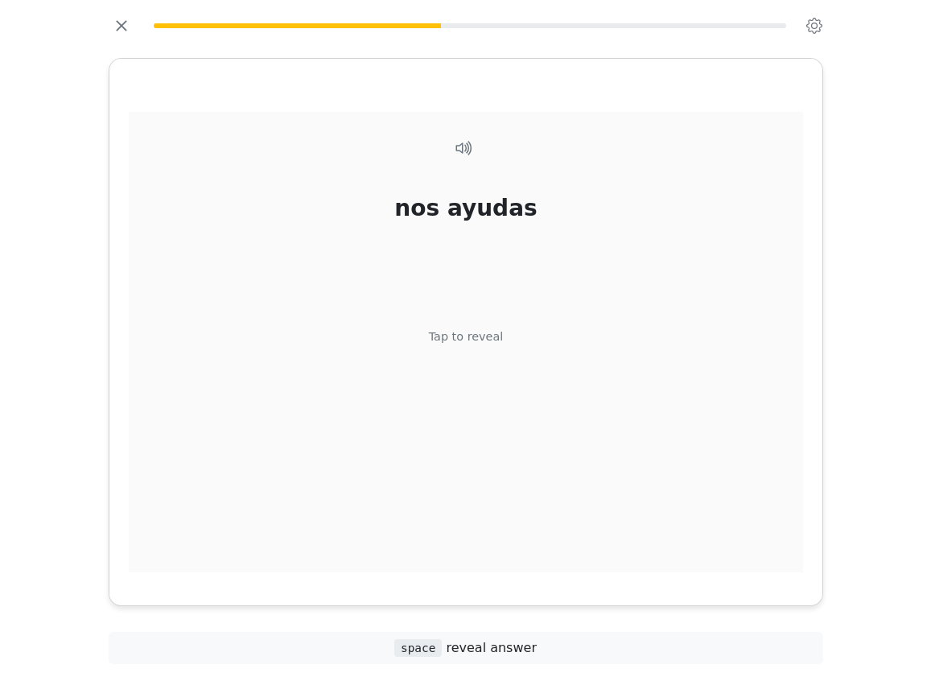
click at [468, 337] on div "Tap to reveal" at bounding box center [465, 337] width 75 height 18
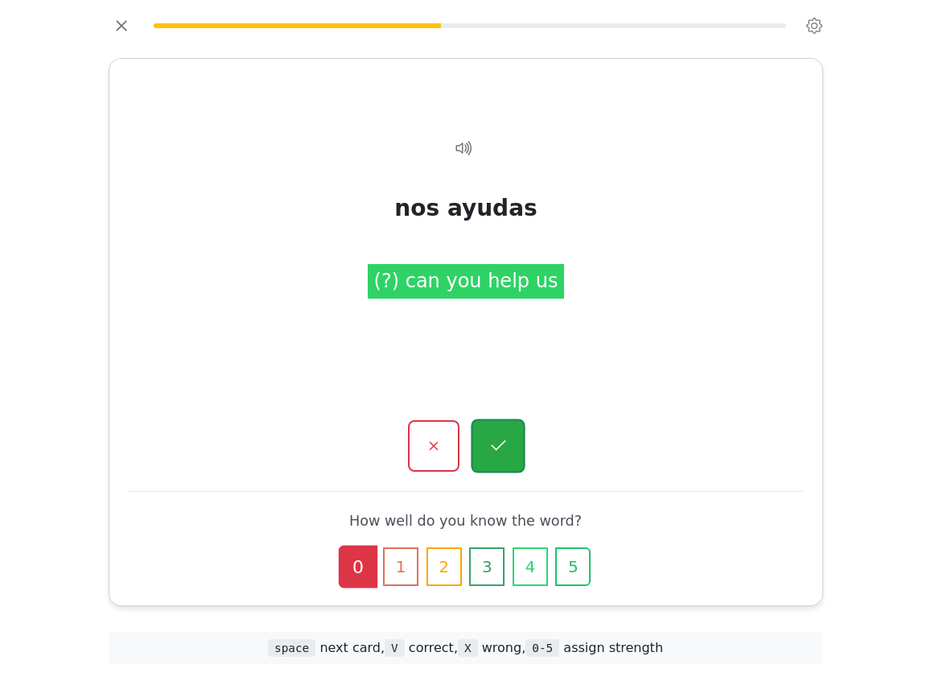
click at [500, 432] on button "button" at bounding box center [498, 446] width 54 height 54
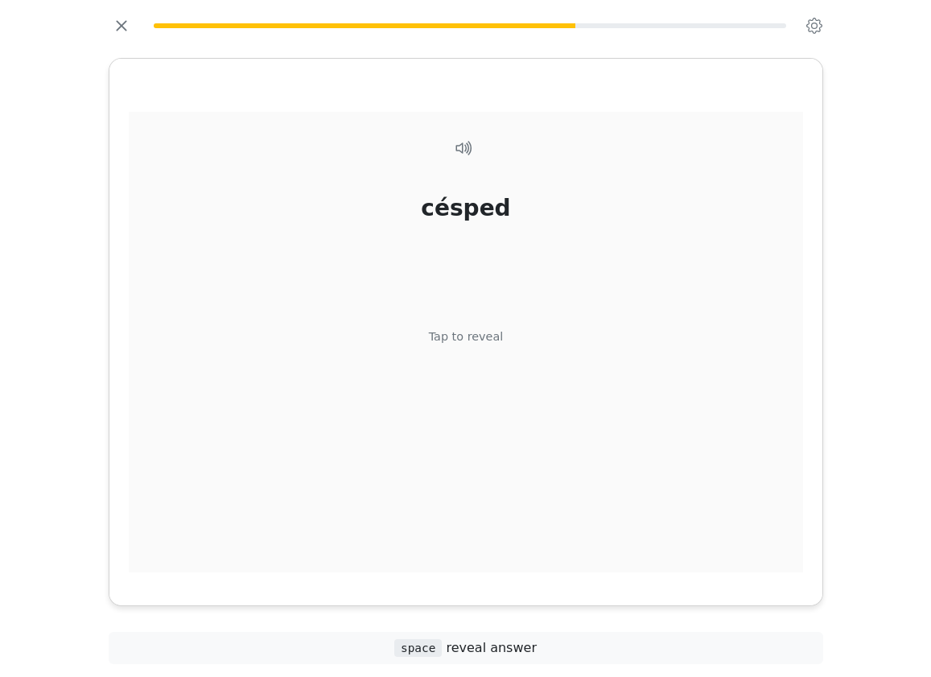
click at [486, 331] on div "Tap to reveal" at bounding box center [465, 337] width 75 height 18
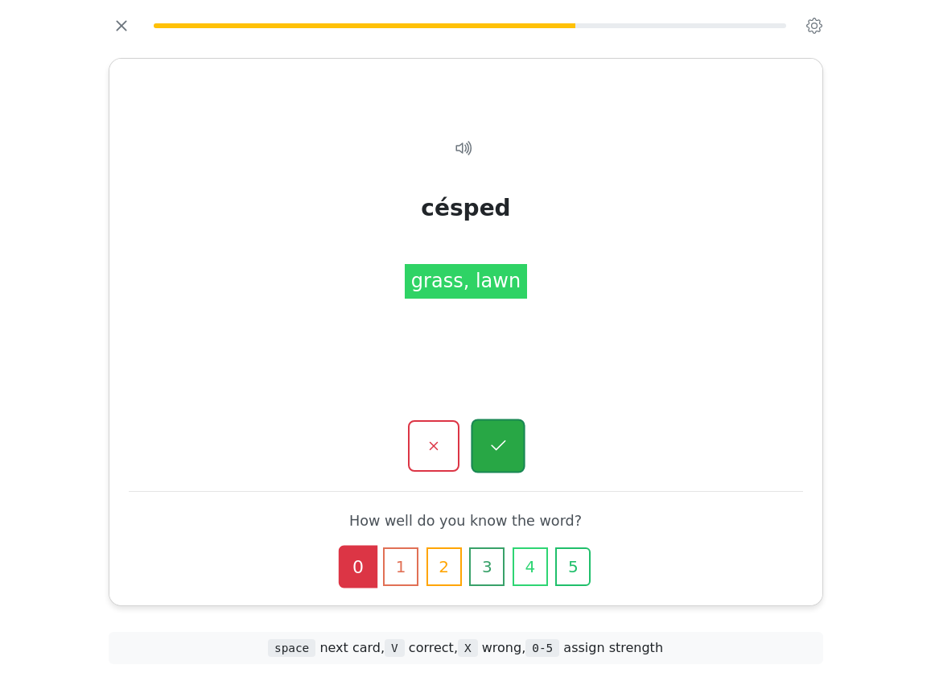
click at [503, 439] on icon "button" at bounding box center [498, 446] width 20 height 20
